Goal: Transaction & Acquisition: Purchase product/service

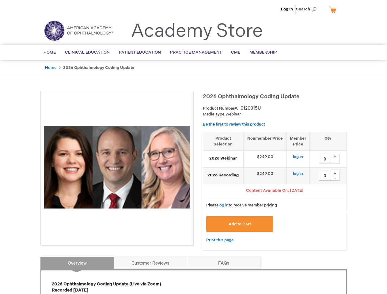
click at [193, 147] on div at bounding box center [116, 168] width 153 height 155
click at [308, 9] on span "Search" at bounding box center [307, 9] width 23 height 12
click at [275, 191] on span "Content Available On: [DATE]" at bounding box center [274, 190] width 57 height 5
click at [335, 157] on div "+" at bounding box center [334, 156] width 9 height 5
click at [335, 161] on div "-" at bounding box center [334, 161] width 9 height 5
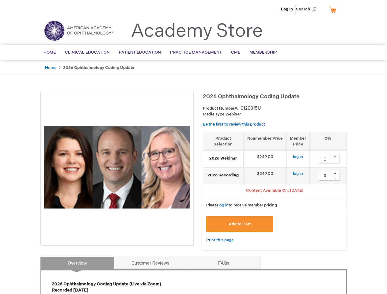
type input "0"
click at [335, 173] on div "+" at bounding box center [334, 173] width 9 height 5
click at [335, 178] on div "-" at bounding box center [334, 178] width 9 height 5
type input "0"
